Goal: Check status: Check status

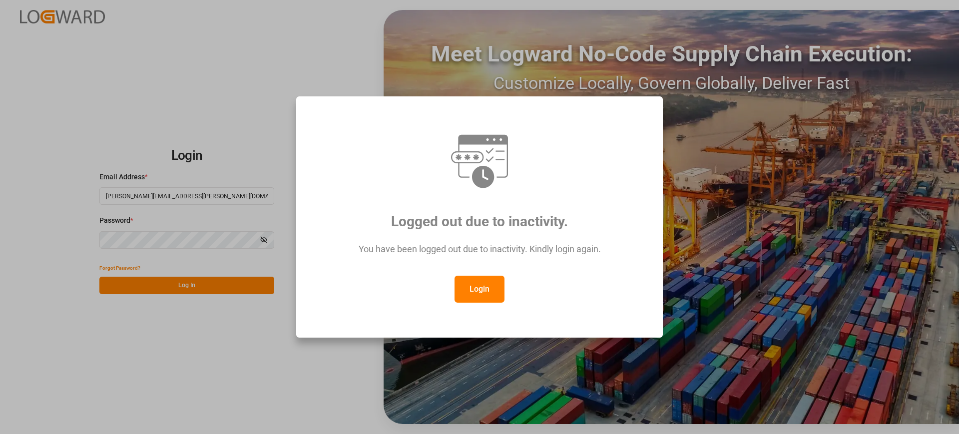
click at [499, 284] on button "Login" at bounding box center [480, 289] width 50 height 27
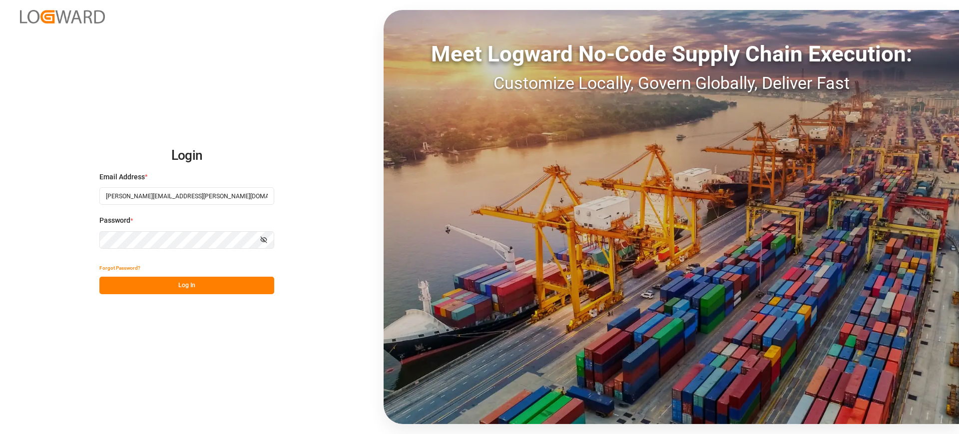
click at [240, 279] on button "Log In" at bounding box center [186, 285] width 175 height 17
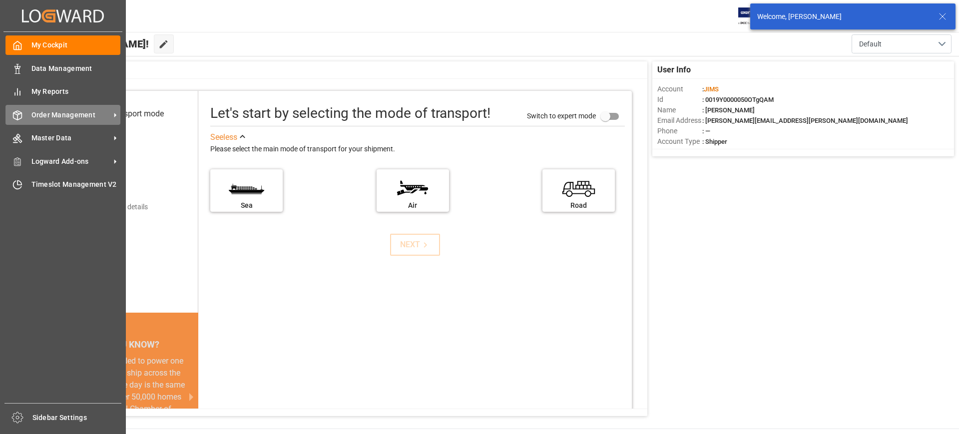
click at [28, 117] on div "Order Management Order Management" at bounding box center [62, 114] width 115 height 19
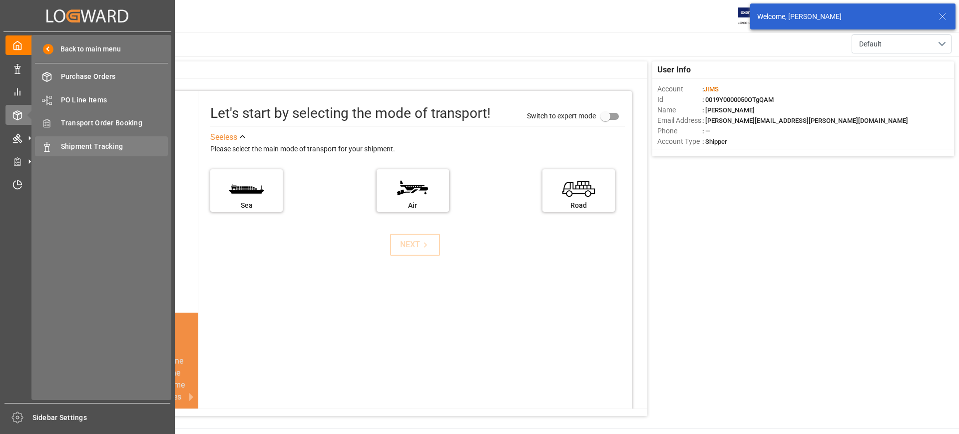
click at [65, 141] on span "Shipment Tracking" at bounding box center [114, 146] width 107 height 10
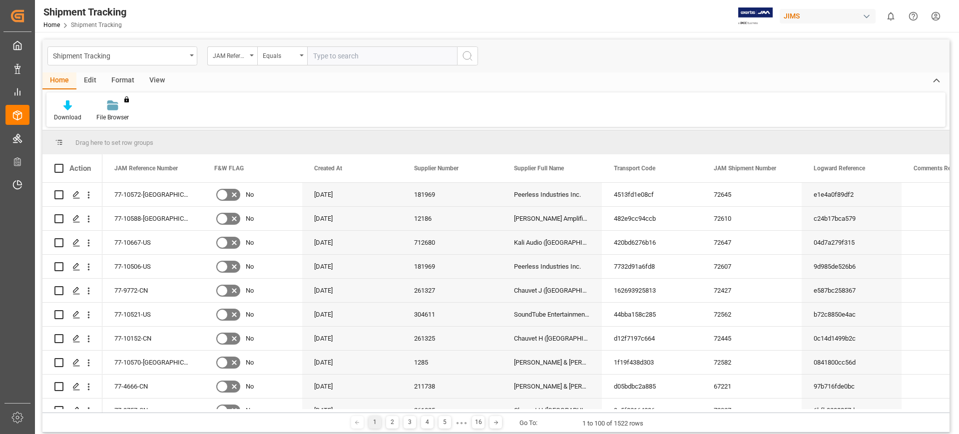
click at [326, 58] on input "text" at bounding box center [382, 55] width 150 height 19
type input "77-9772-CN"
click at [468, 57] on icon "search button" at bounding box center [468, 56] width 12 height 12
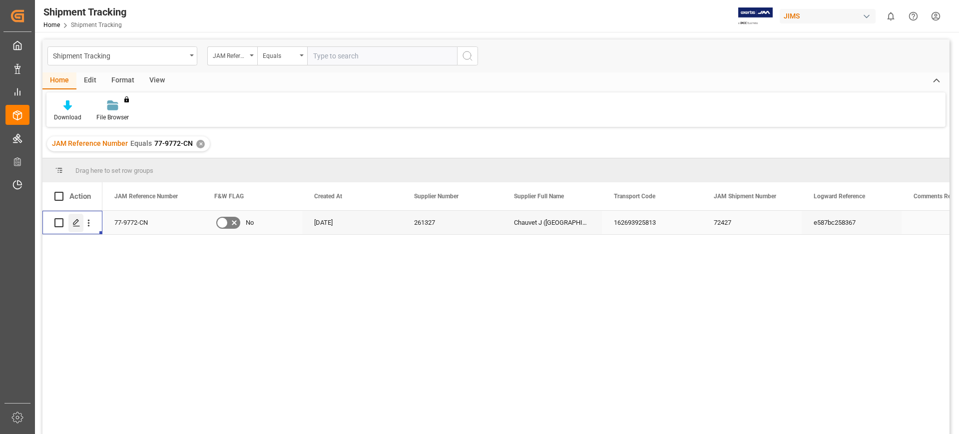
click at [76, 219] on icon "Press SPACE to select this row." at bounding box center [76, 223] width 8 height 8
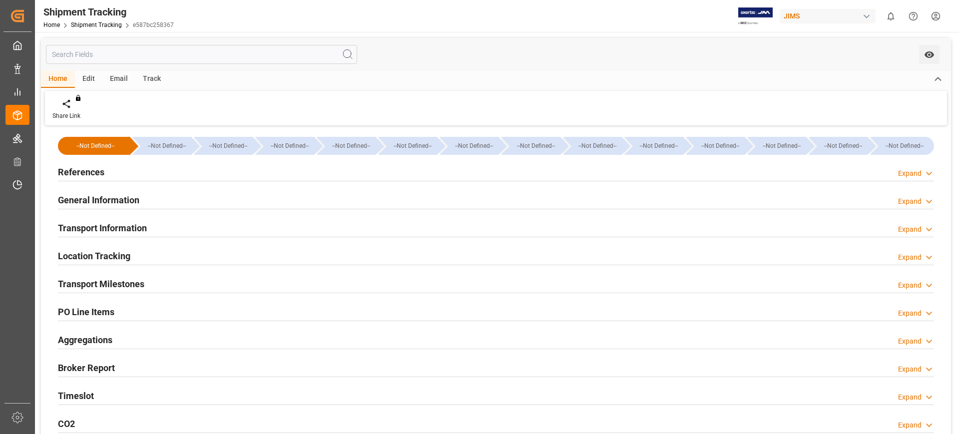
type input "[DATE] 00:00"
type input "[DATE]"
type input "[DATE] 00:00"
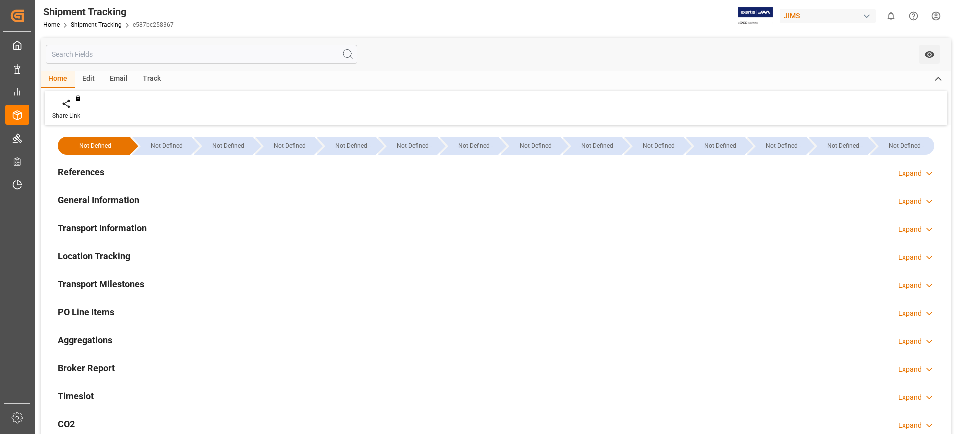
type input "[DATE] 13:40"
type input "[DATE]"
type input "[DATE] 04:30"
type input "[DATE]"
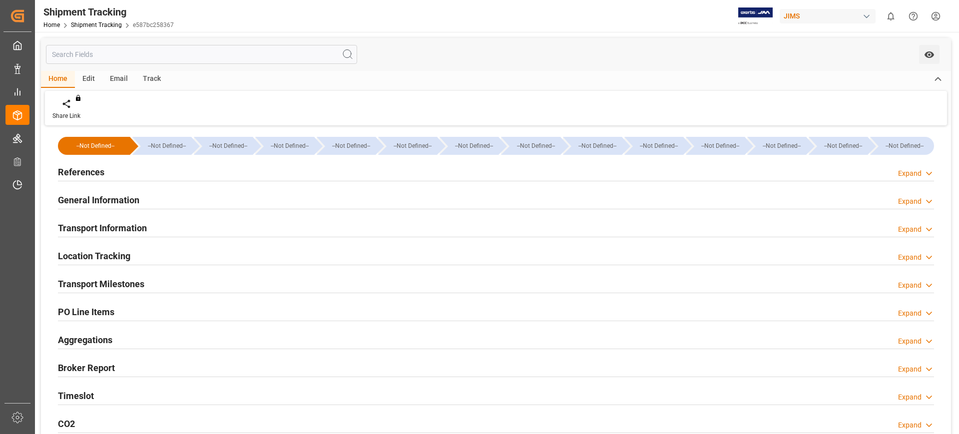
type input "[DATE]"
type input "[DATE] 00:00"
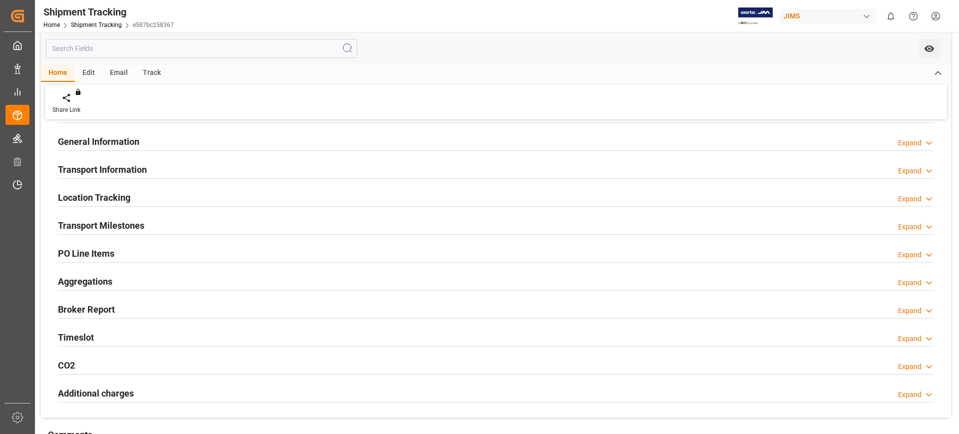
scroll to position [250, 0]
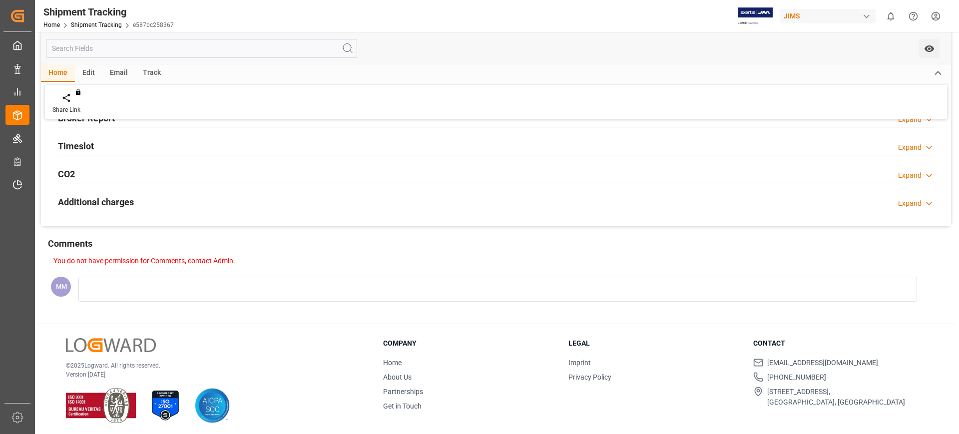
click at [112, 155] on div "Timeslot Expand" at bounding box center [496, 146] width 890 height 28
click at [117, 148] on div "Timeslot Expand" at bounding box center [496, 145] width 876 height 19
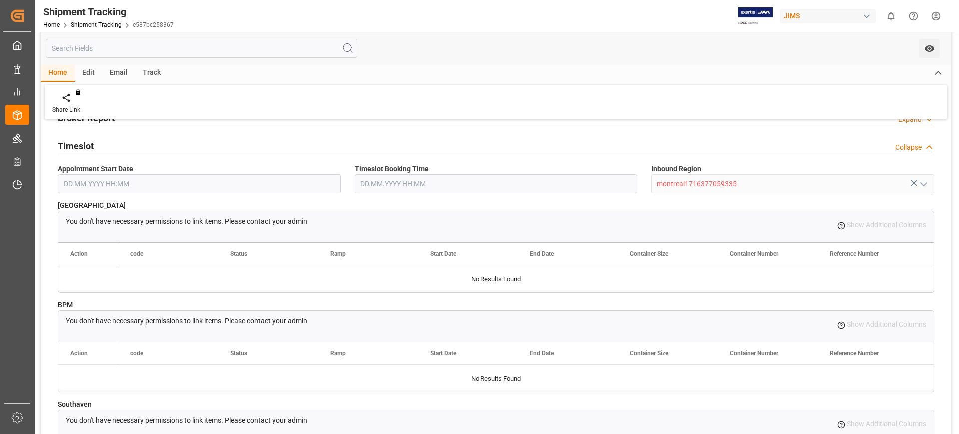
click at [120, 148] on div "Timeslot Collapse" at bounding box center [496, 145] width 876 height 19
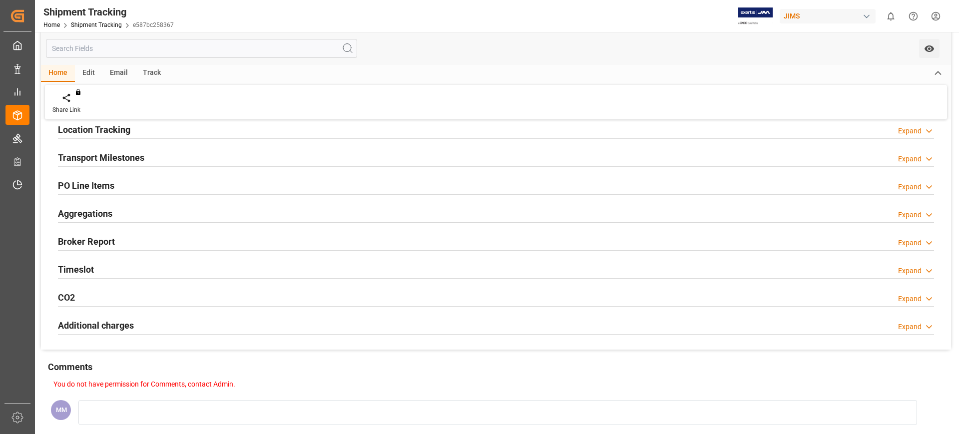
scroll to position [125, 0]
click at [122, 157] on h2 "Transport Milestones" at bounding box center [101, 158] width 86 height 13
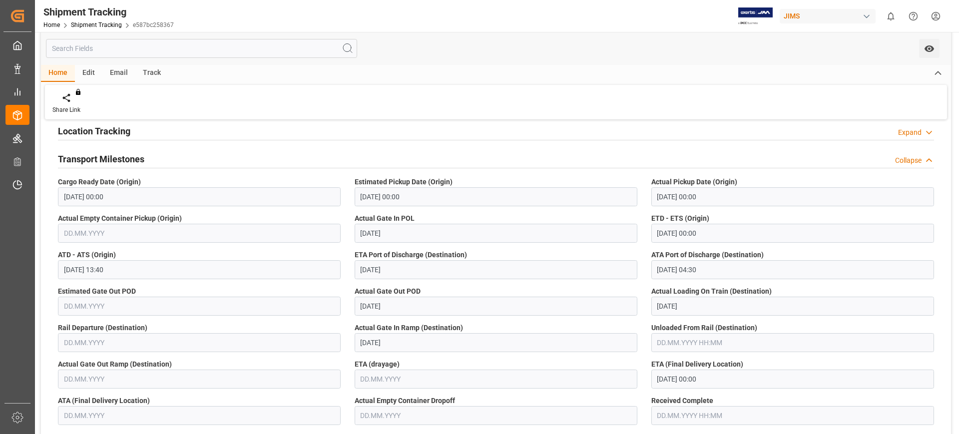
click at [601, 42] on div "You do not have permission for watch. Contact admin." at bounding box center [496, 48] width 910 height 33
